Goal: Task Accomplishment & Management: Use online tool/utility

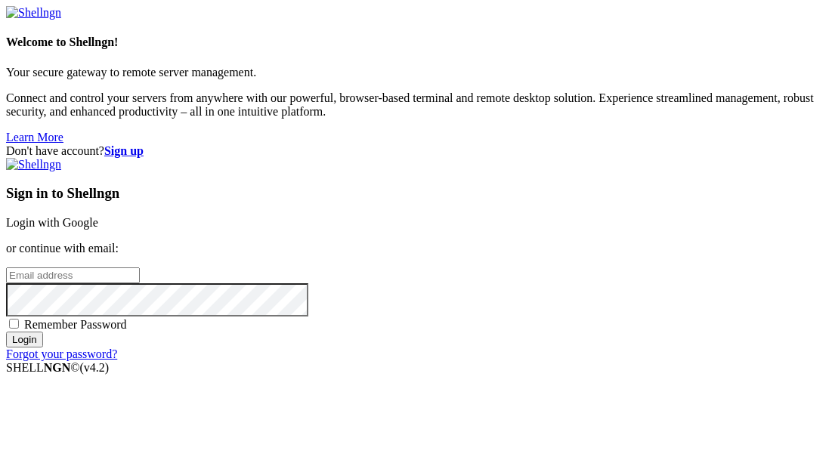
click at [127, 318] on span "Remember Password" at bounding box center [75, 324] width 103 height 13
click at [19, 319] on input "Remember Password" at bounding box center [14, 324] width 10 height 10
click at [140, 267] on input "email" at bounding box center [73, 275] width 134 height 16
click at [127, 318] on span "Remember Password" at bounding box center [75, 324] width 103 height 13
click at [19, 319] on input "Remember Password" at bounding box center [14, 324] width 10 height 10
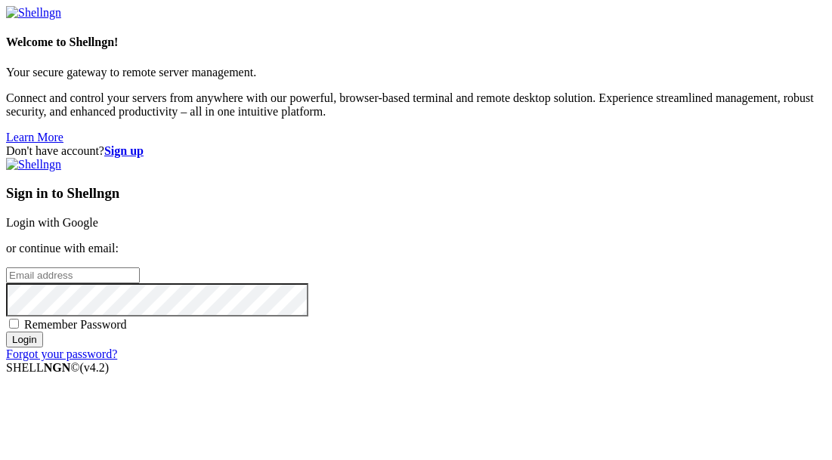
click at [127, 318] on span "Remember Password" at bounding box center [75, 324] width 103 height 13
click at [19, 319] on input "Remember Password" at bounding box center [14, 324] width 10 height 10
checkbox input "true"
click at [140, 267] on input "email" at bounding box center [73, 275] width 134 height 16
type input "[EMAIL_ADDRESS][DOMAIN_NAME]"
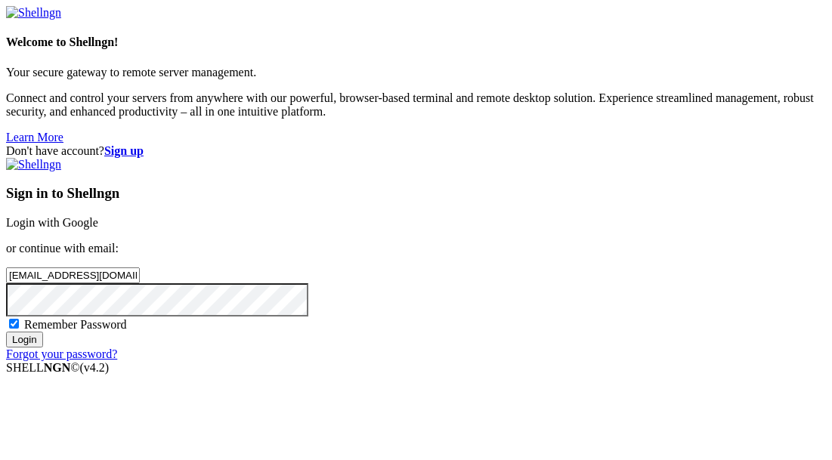
click at [43, 347] on input "Login" at bounding box center [24, 340] width 37 height 16
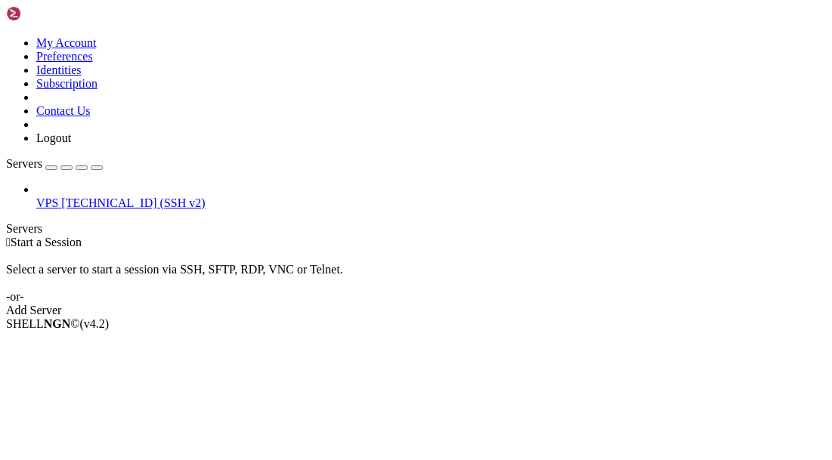
click at [69, 196] on span "[TECHNICAL_ID] (SSH v2)" at bounding box center [132, 202] width 143 height 13
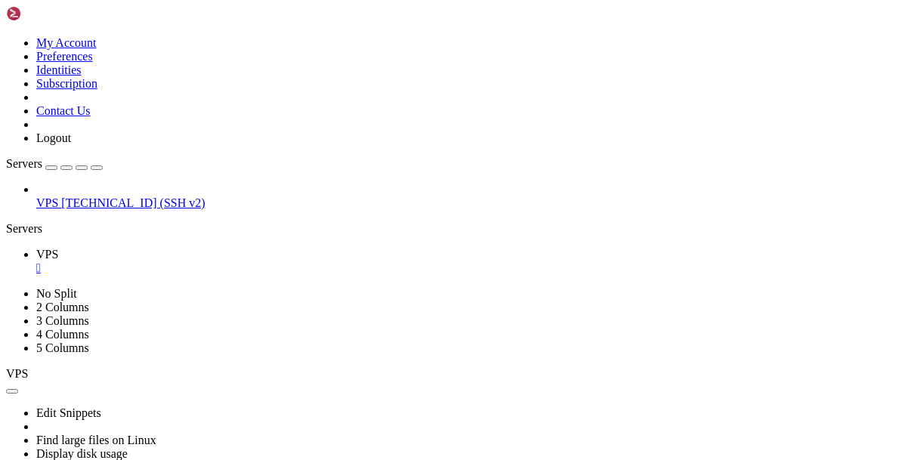
click at [61, 196] on span "[TECHNICAL_ID] (SSH v2)" at bounding box center [132, 202] width 143 height 13
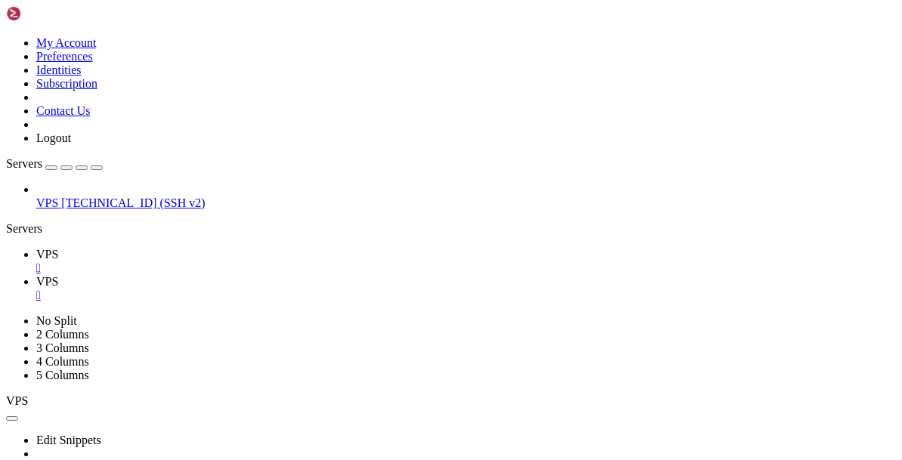
scroll to position [0, 0]
drag, startPoint x: 568, startPoint y: 714, endPoint x: 176, endPoint y: 770, distance: 396.1
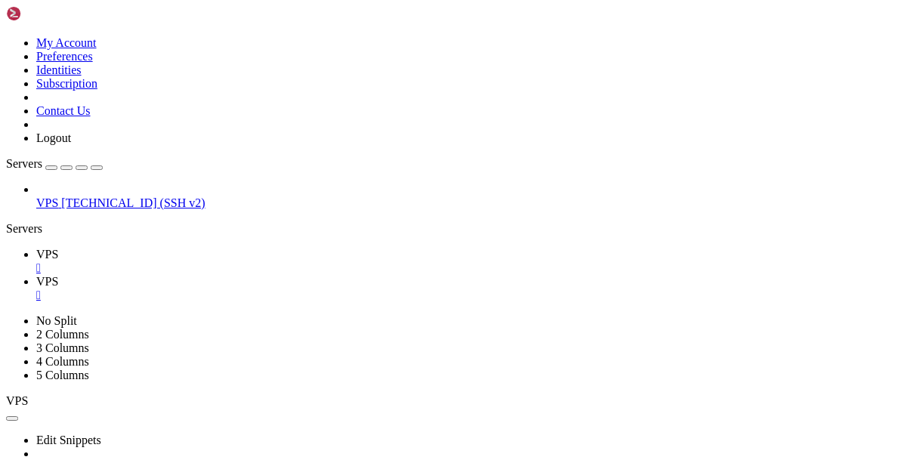
scroll to position [13472, 0]
click at [58, 248] on span "VPS" at bounding box center [47, 254] width 22 height 13
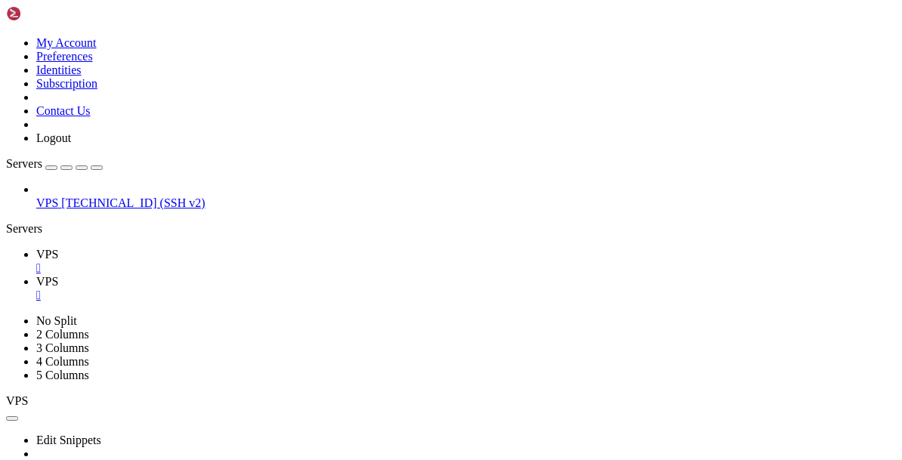
scroll to position [245, 0]
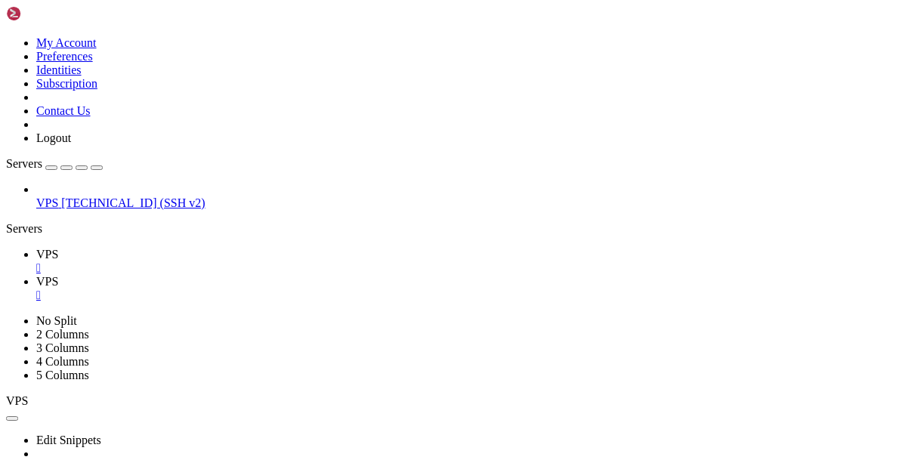
click at [58, 275] on span "VPS" at bounding box center [47, 281] width 22 height 13
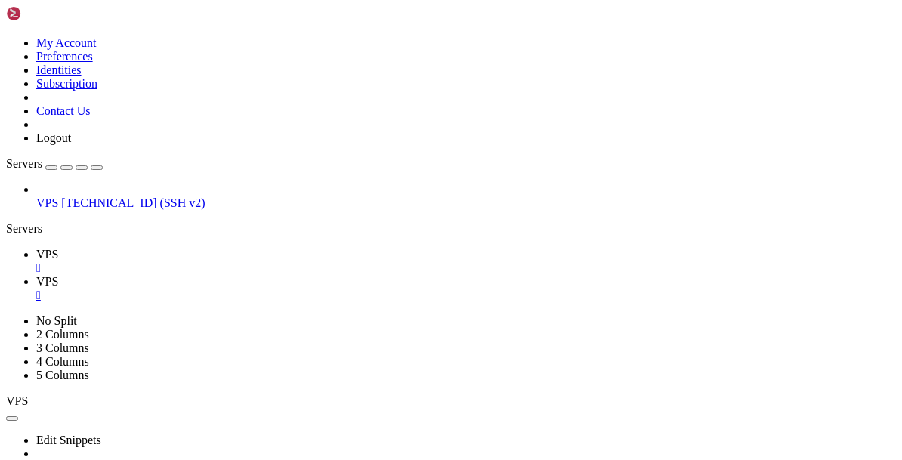
scroll to position [27774, 0]
click at [36, 248] on icon at bounding box center [36, 254] width 0 height 13
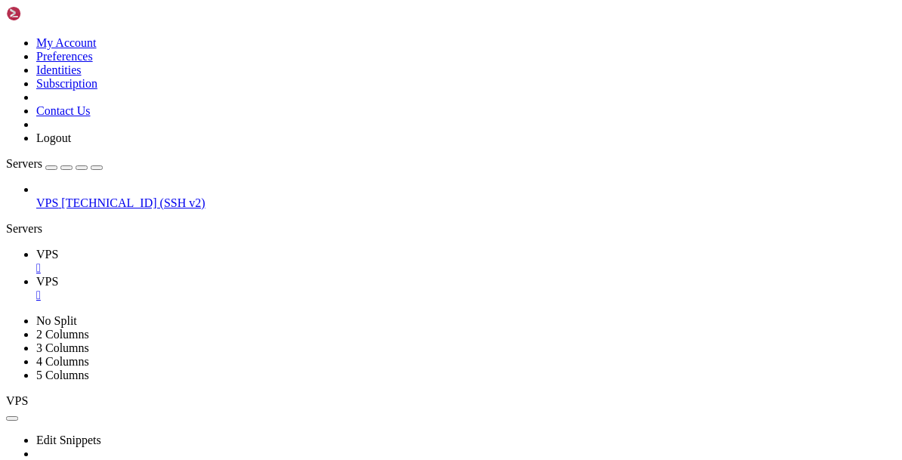
scroll to position [517, 0]
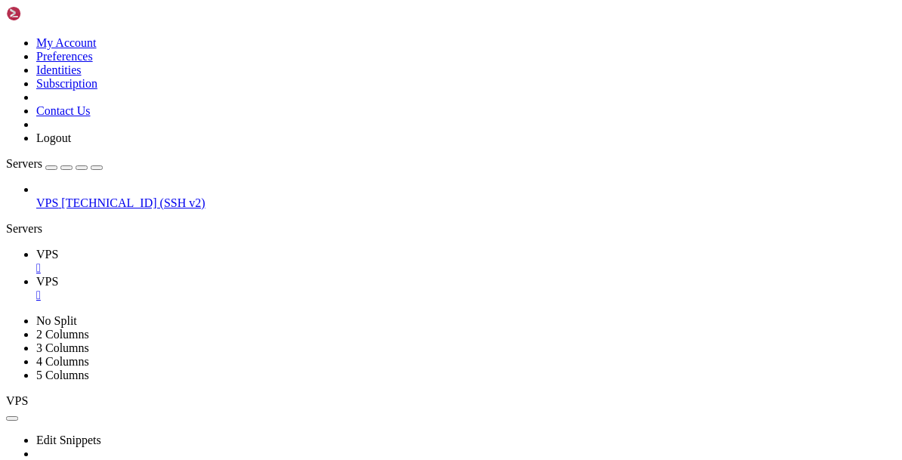
scroll to position [736, 0]
drag, startPoint x: 569, startPoint y: 692, endPoint x: 193, endPoint y: 690, distance: 376.9
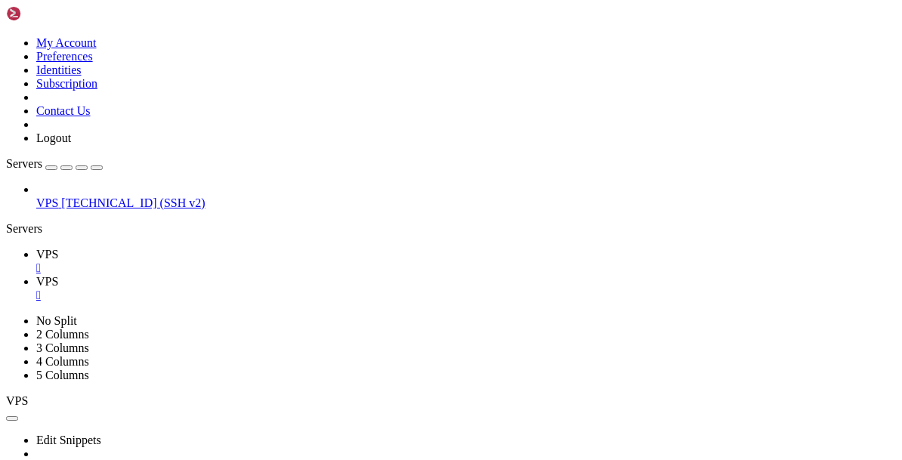
scroll to position [1631, 0]
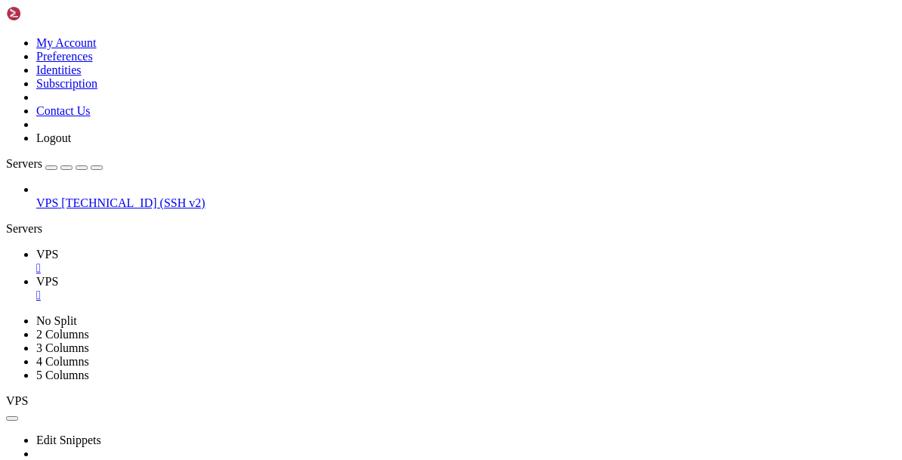
scroll to position [2216, 0]
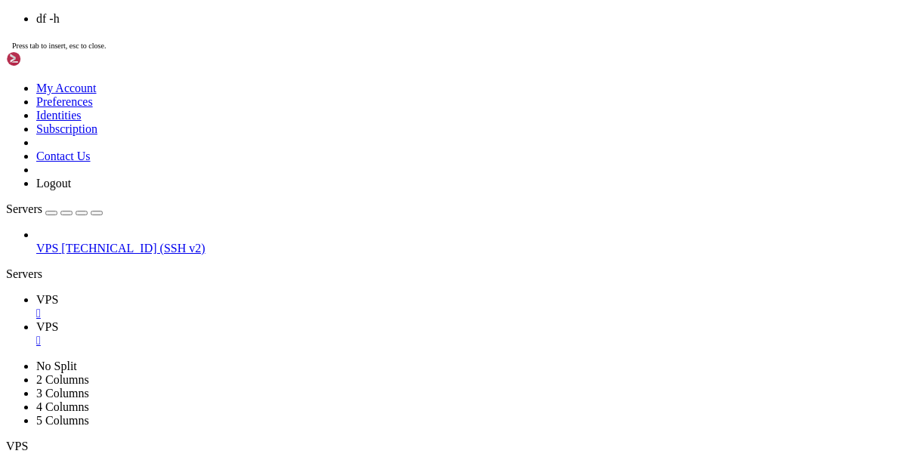
scroll to position [4554, 0]
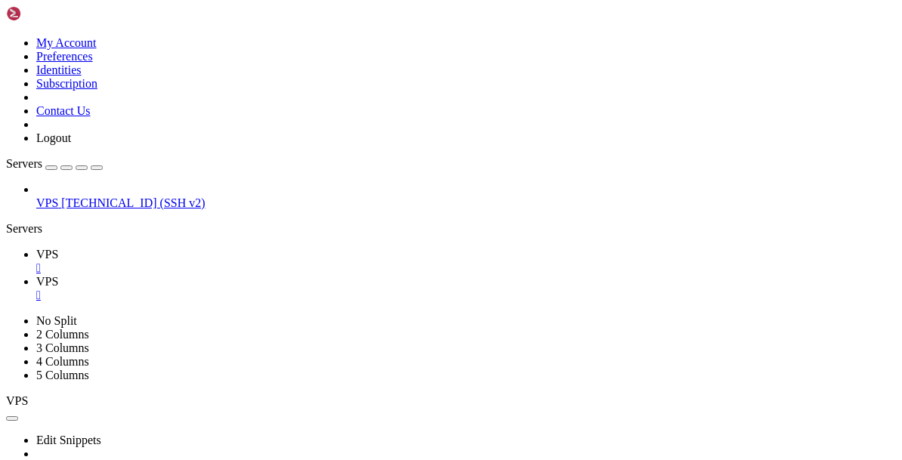
drag, startPoint x: 505, startPoint y: 838, endPoint x: 446, endPoint y: 844, distance: 59.1
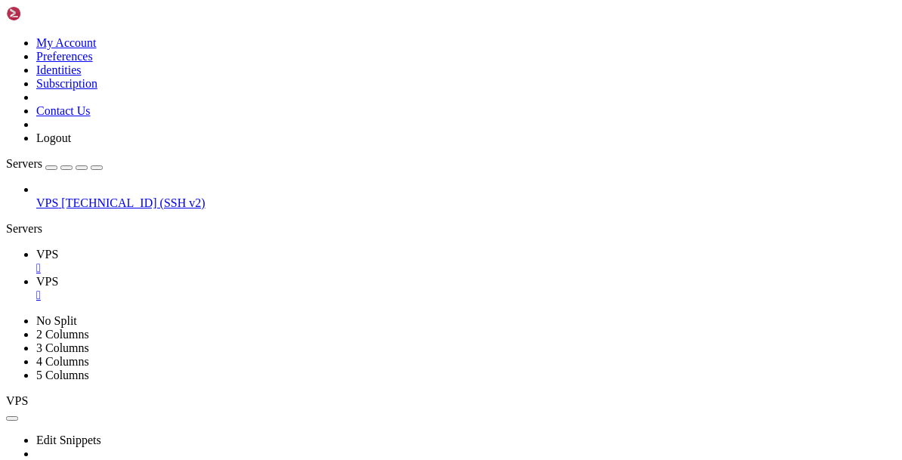
click at [58, 275] on span "VPS" at bounding box center [47, 281] width 22 height 13
click at [319, 289] on div "" at bounding box center [465, 296] width 859 height 14
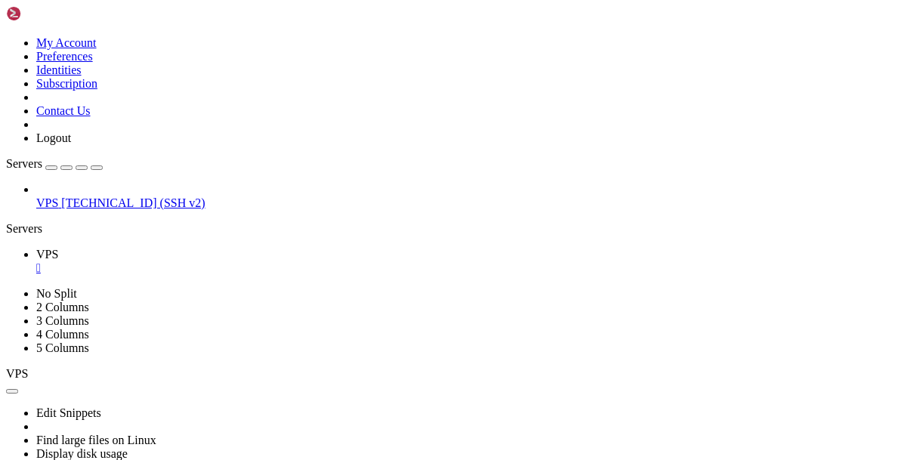
scroll to position [5737, 0]
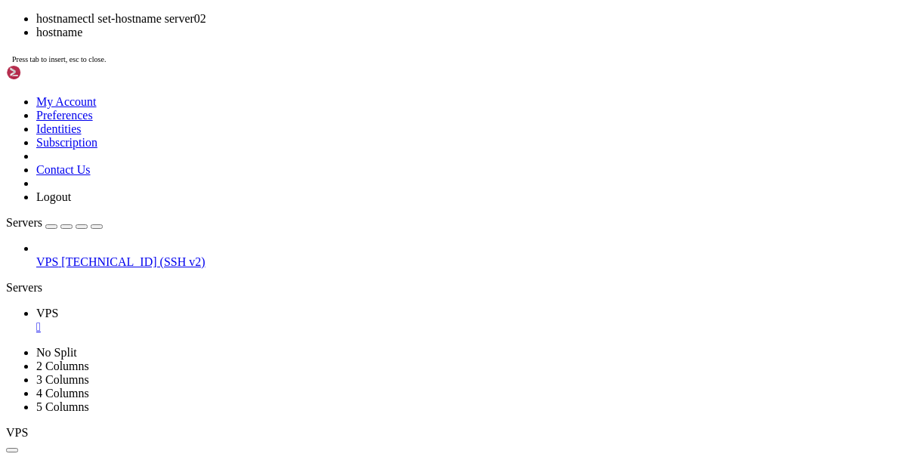
scroll to position [6036, 0]
